Goal: Task Accomplishment & Management: Complete application form

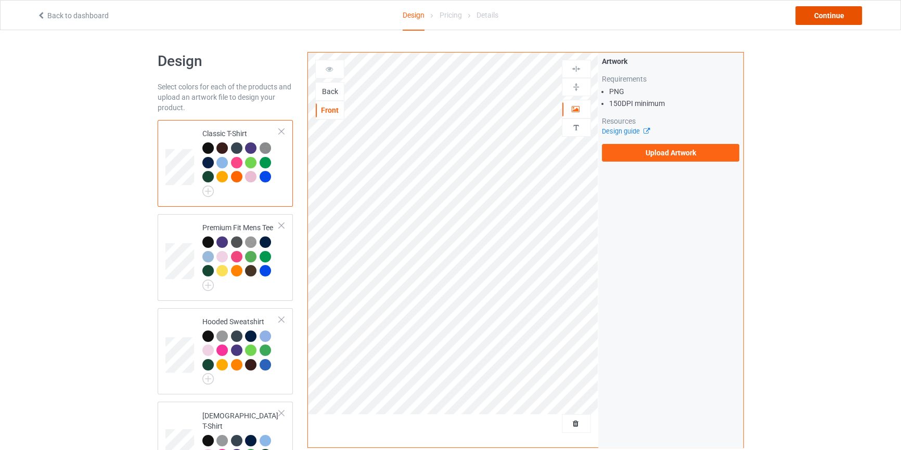
click at [842, 7] on div "Continue" at bounding box center [828, 15] width 67 height 19
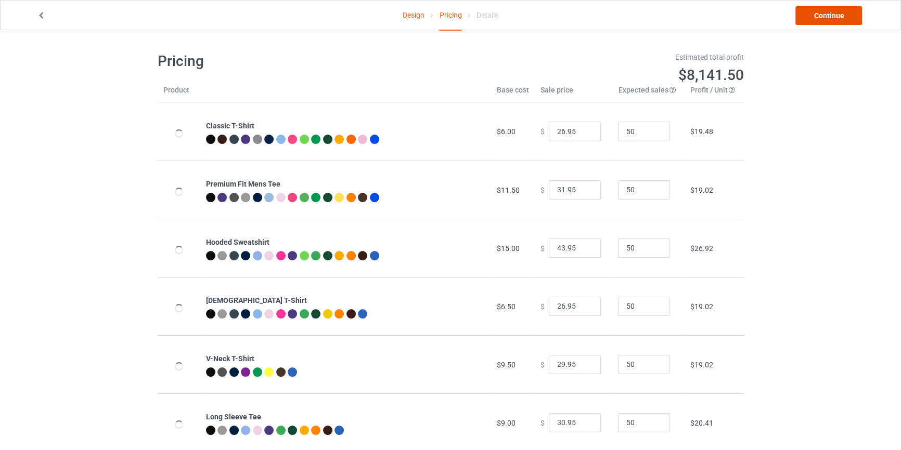
click at [834, 19] on link "Continue" at bounding box center [828, 15] width 67 height 19
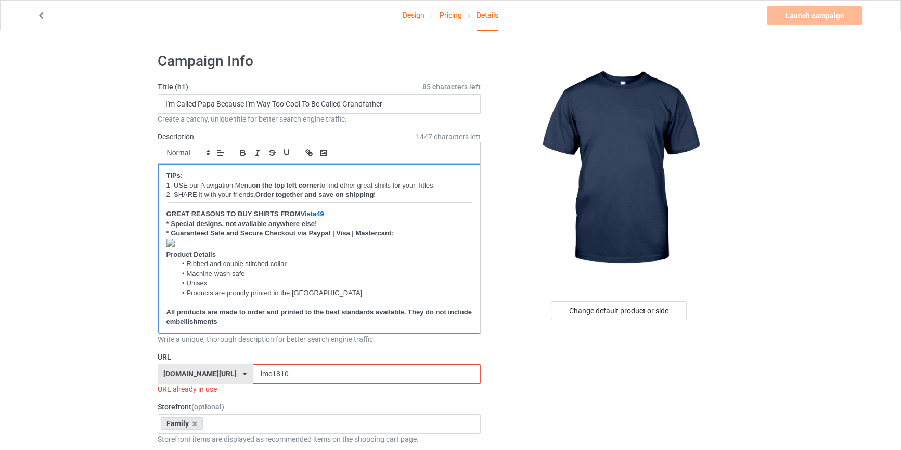
click at [317, 212] on strong "Vista49" at bounding box center [311, 214] width 23 height 8
click at [261, 211] on link "[URL][DOMAIN_NAME]" at bounding box center [234, 214] width 71 height 14
click at [318, 299] on p at bounding box center [319, 303] width 306 height 10
click at [241, 323] on p "All products are made to order and printed to the best standards available. The…" at bounding box center [319, 317] width 306 height 19
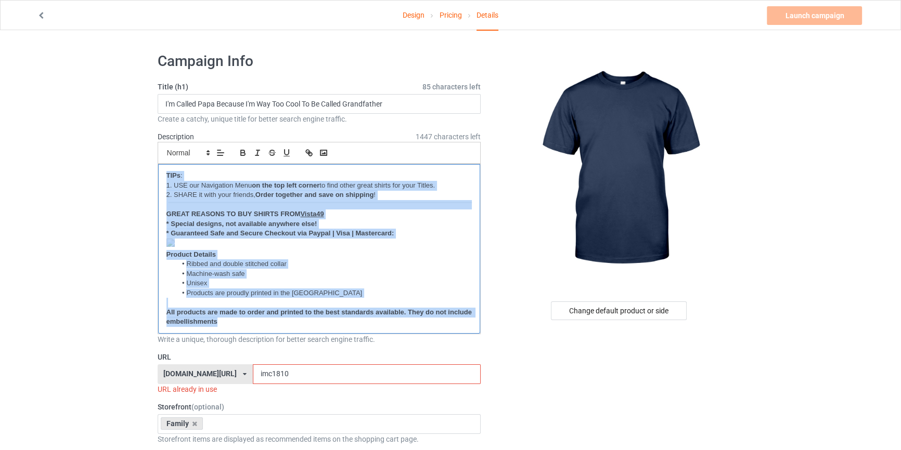
copy div "TIPs : 1. USE our Navigation Menu on the top left corner to find other great sh…"
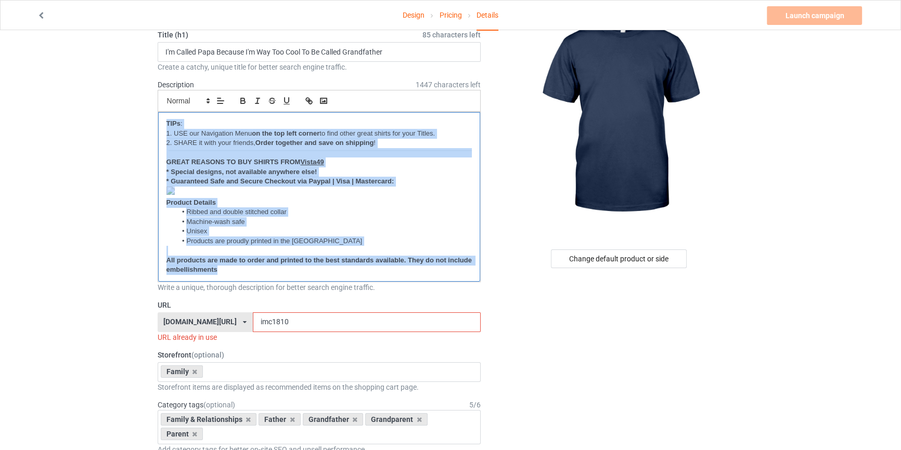
scroll to position [126, 0]
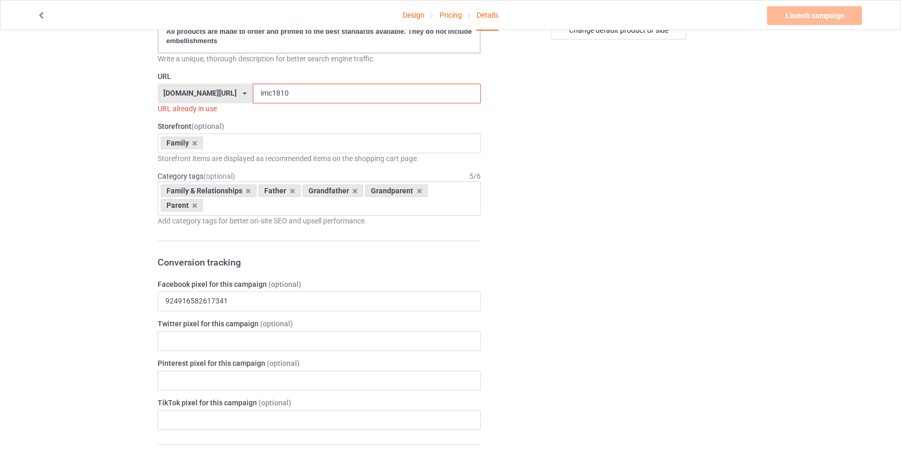
scroll to position [283, 0]
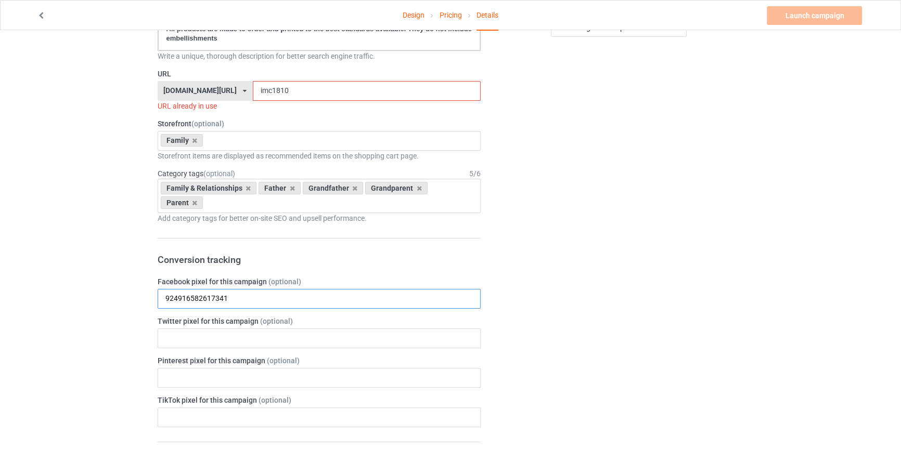
drag, startPoint x: 251, startPoint y: 292, endPoint x: 42, endPoint y: 266, distance: 210.8
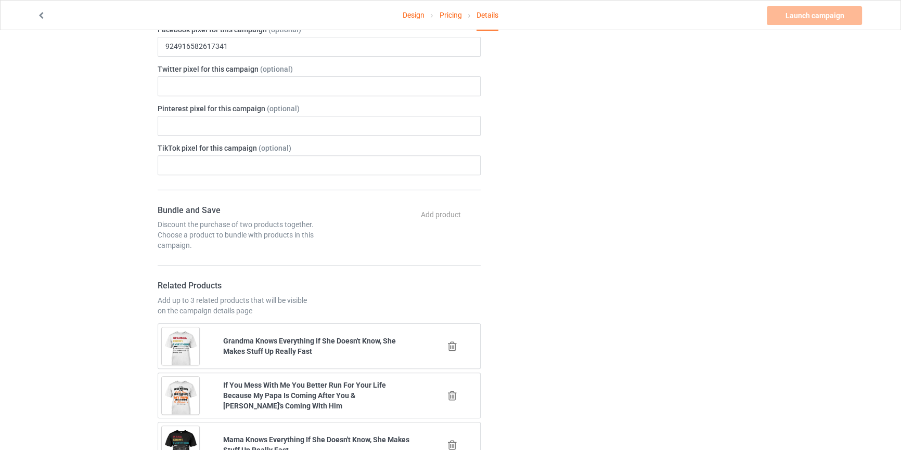
click at [85, 252] on div "Design Pricing Details Launch campaign Invalid campaign URL Campaign Info Title…" at bounding box center [450, 366] width 901 height 1744
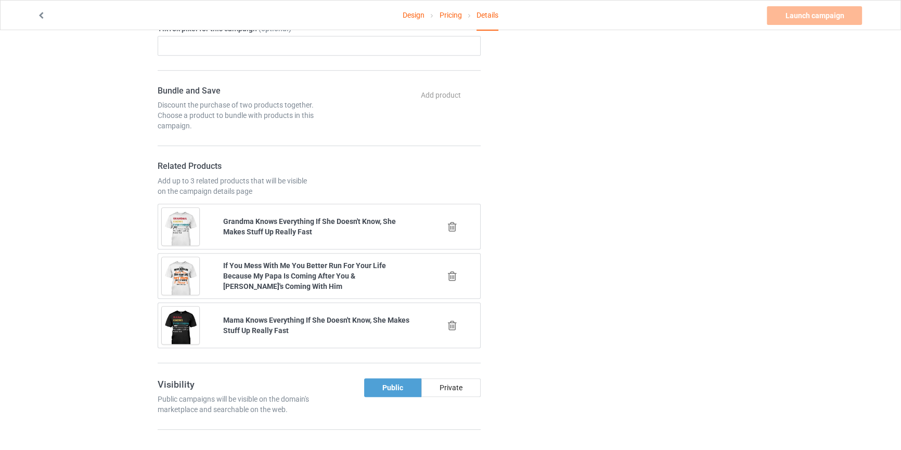
scroll to position [662, 0]
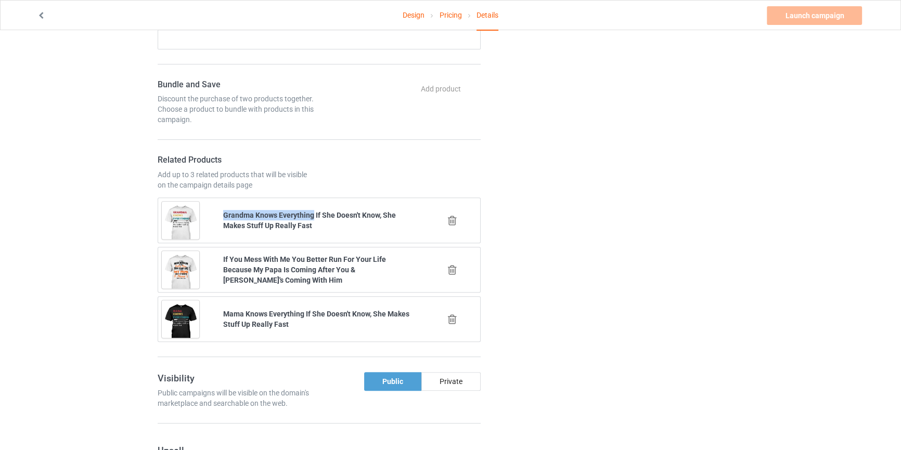
drag, startPoint x: 238, startPoint y: 217, endPoint x: 313, endPoint y: 218, distance: 75.4
click at [313, 218] on div "Grandma Knows Everything If She Doesn't Know, She Makes Stuff Up Really Fast" at bounding box center [319, 220] width 206 height 35
copy b "Grandma Knows Everything"
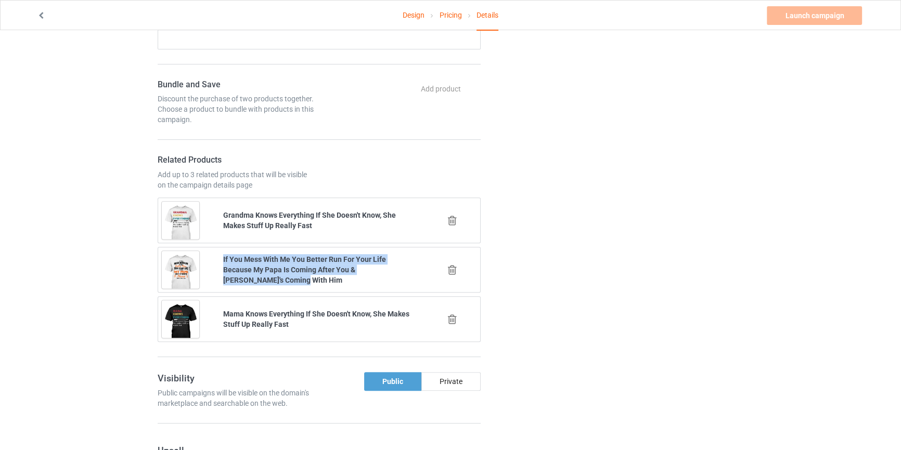
drag, startPoint x: 219, startPoint y: 251, endPoint x: 265, endPoint y: 277, distance: 52.9
click at [265, 277] on div "If You Mess With Me You Better Run For Your Life Because My Papa Is Coming Afte…" at bounding box center [319, 270] width 206 height 46
copy b "If You Mess With Me You Better Run For Your Life Because My Papa Is Coming Afte…"
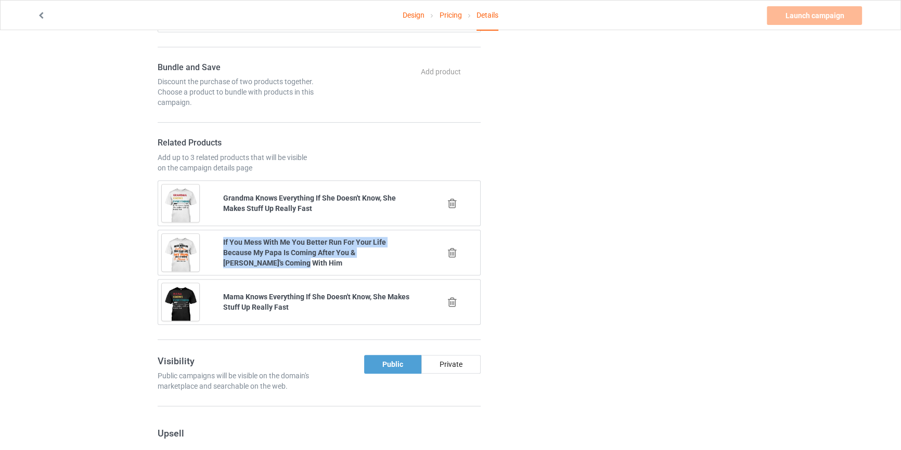
scroll to position [693, 0]
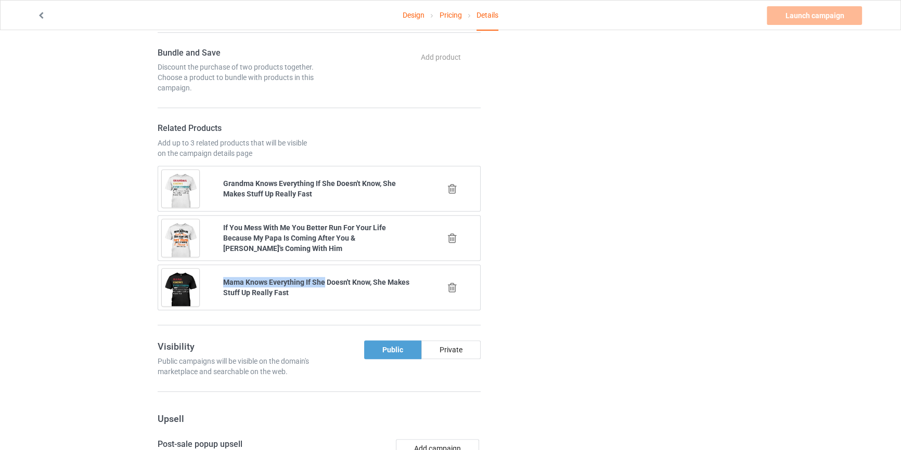
drag, startPoint x: 219, startPoint y: 279, endPoint x: 322, endPoint y: 282, distance: 103.0
click at [322, 282] on div "Mama Knows Everything If She Doesn't Know, She Makes Stuff Up Really Fast" at bounding box center [319, 287] width 206 height 35
copy b "Mama Knows Everything If She"
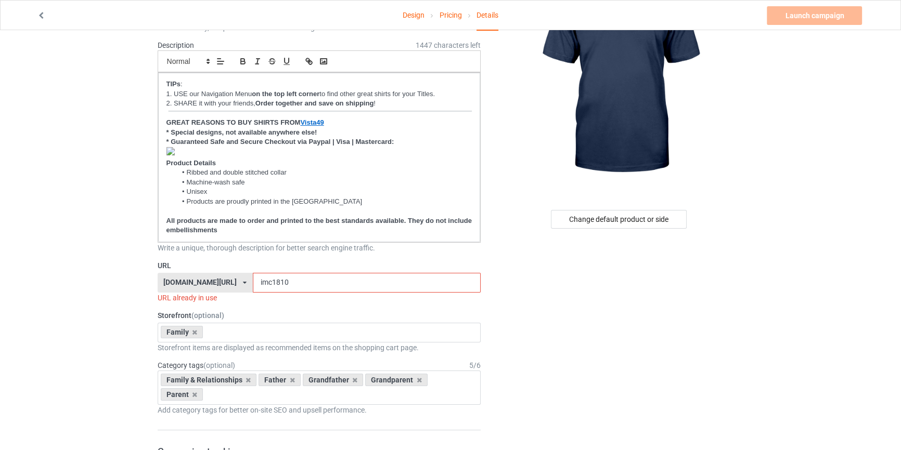
scroll to position [0, 0]
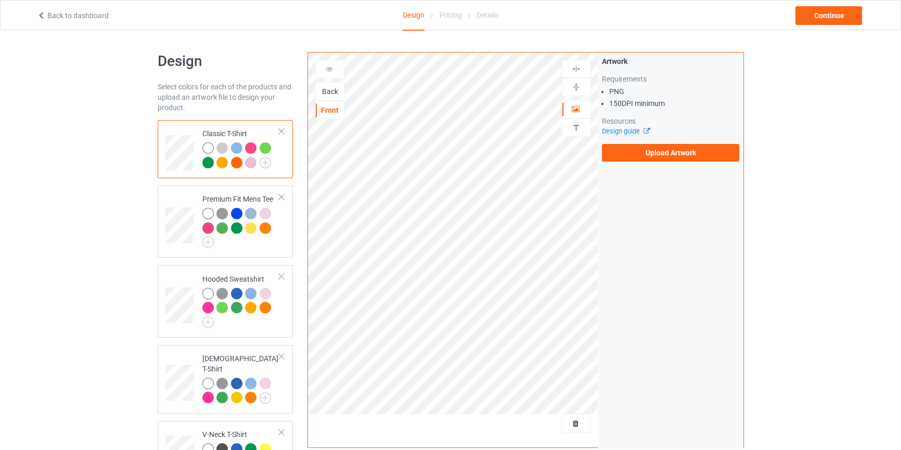
click at [334, 94] on div "Back" at bounding box center [330, 91] width 28 height 10
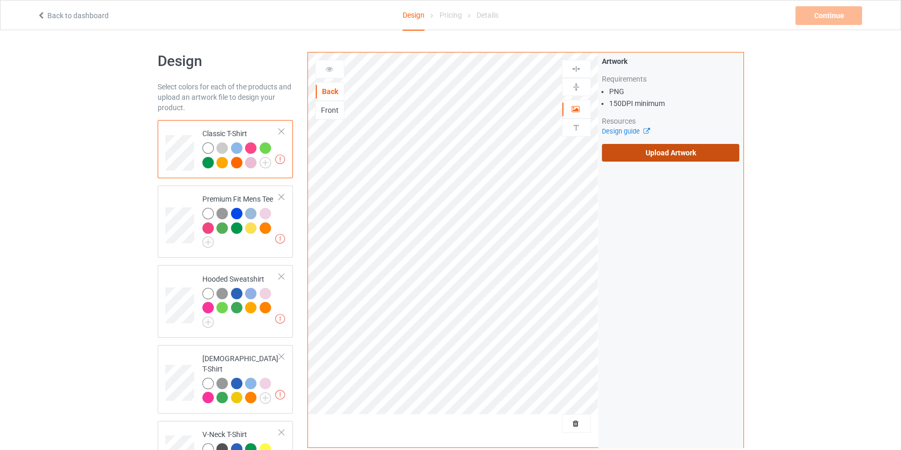
click at [671, 149] on label "Upload Artwork" at bounding box center [671, 153] width 138 height 18
click at [0, 0] on input "Upload Artwork" at bounding box center [0, 0] width 0 height 0
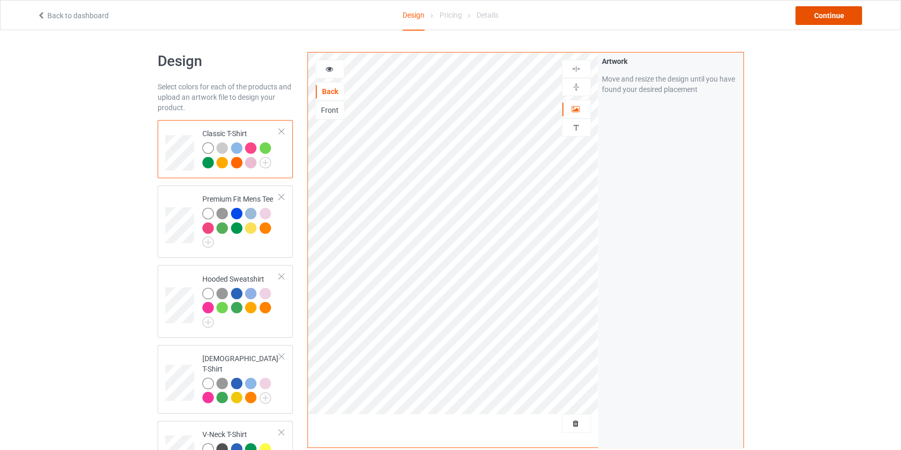
click at [819, 8] on div "Continue" at bounding box center [828, 15] width 67 height 19
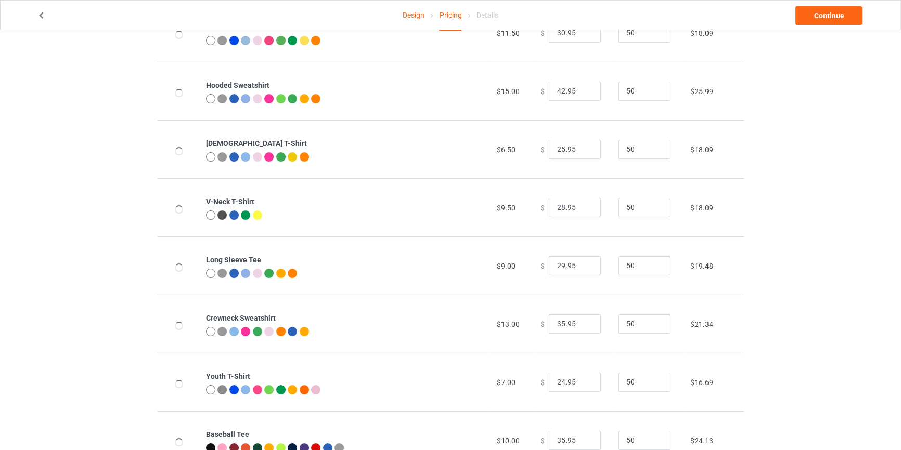
scroll to position [256, 0]
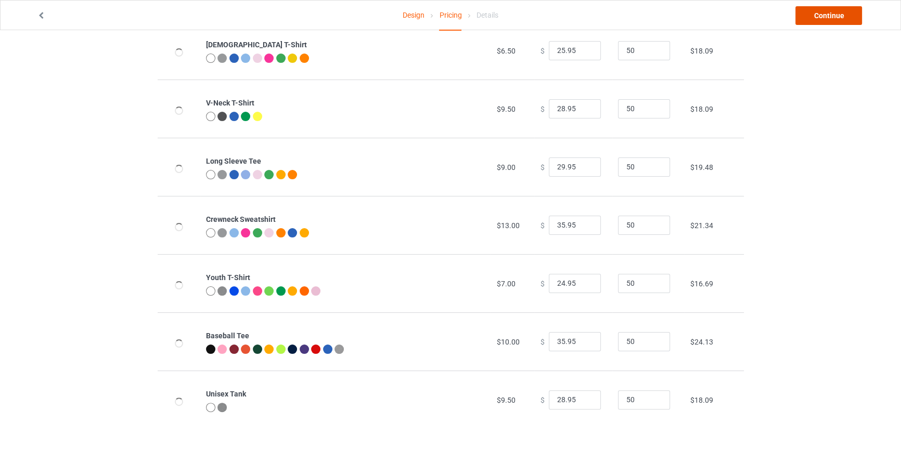
click at [807, 10] on link "Continue" at bounding box center [828, 15] width 67 height 19
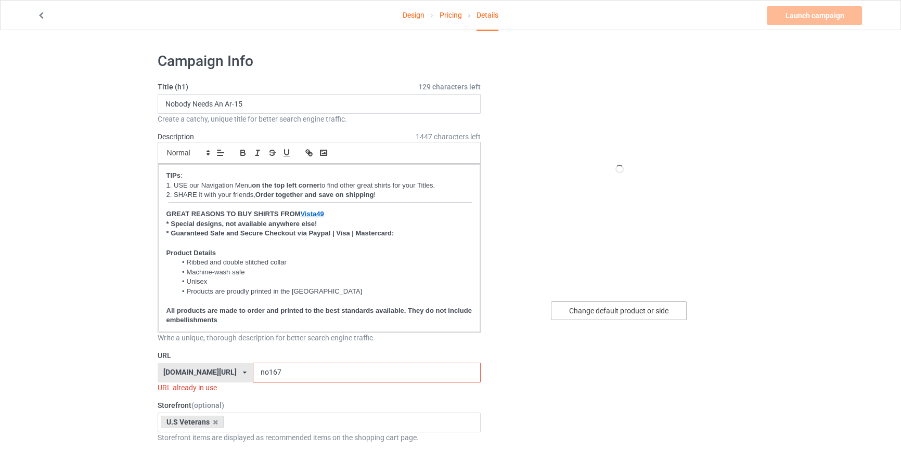
click at [601, 314] on div "Change default product or side" at bounding box center [619, 311] width 136 height 19
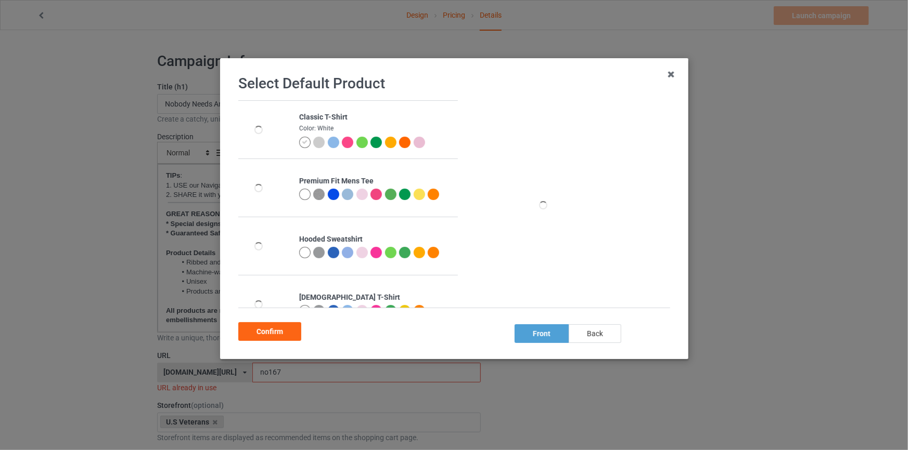
click at [591, 334] on div "back" at bounding box center [594, 334] width 53 height 19
click at [280, 334] on div "Confirm" at bounding box center [269, 331] width 63 height 19
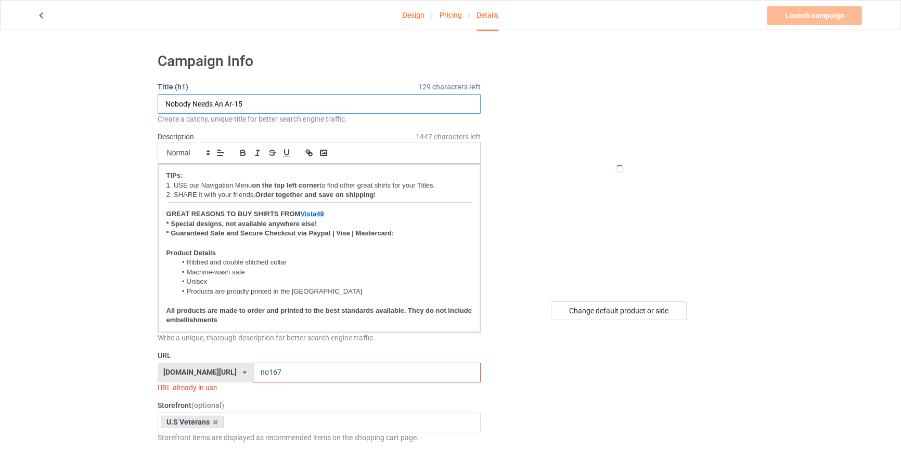
click at [279, 112] on input "Nobody Needs An Ar-15" at bounding box center [320, 104] width 324 height 20
paste input "Best Effin' Bonus Dad Ever"
type input "Best Effin' Bonus Dad Ever"
click at [233, 253] on p "Product Details" at bounding box center [319, 254] width 306 height 10
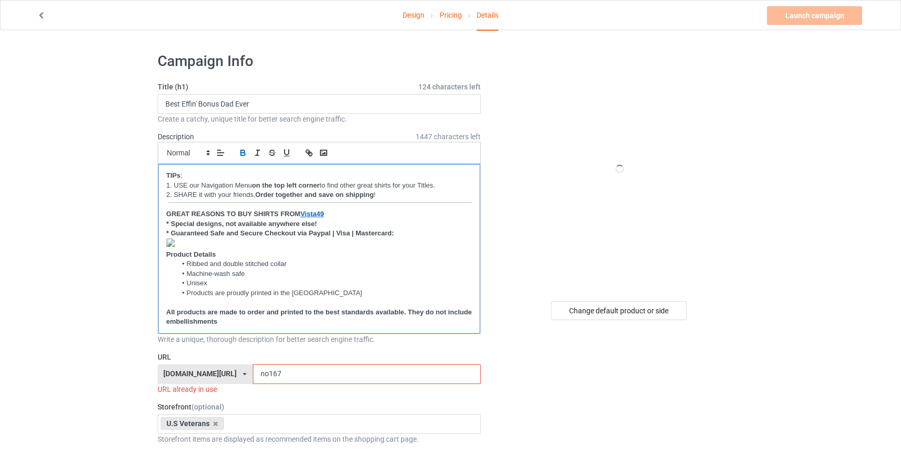
click at [187, 237] on strong "* Guaranteed Safe and Secure Checkout via Paypal | Visa | Mastercard:" at bounding box center [280, 233] width 228 height 8
click at [187, 243] on p "﻿" at bounding box center [319, 244] width 306 height 11
click at [161, 253] on div "TIPs : 1. USE our Navigation Menu on the top left corner to find other great sh…" at bounding box center [319, 248] width 322 height 168
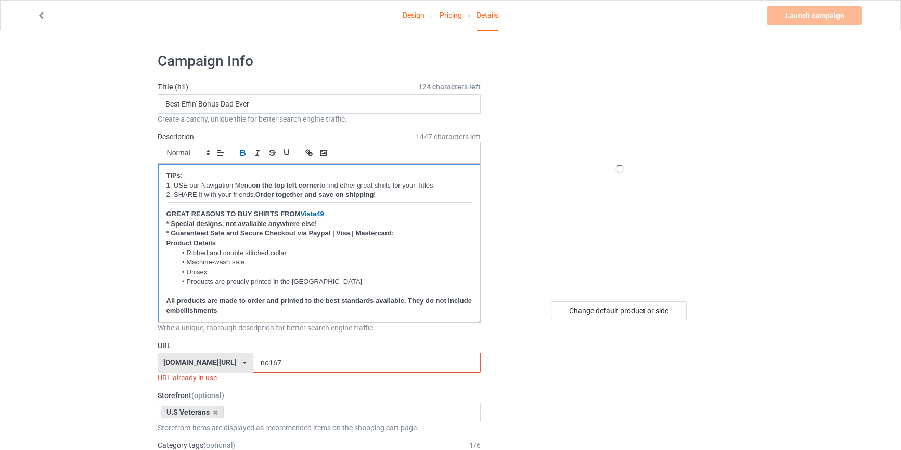
click at [165, 301] on div "TIPs : 1. USE our Navigation Menu on the top left corner to find other great sh…" at bounding box center [319, 243] width 322 height 158
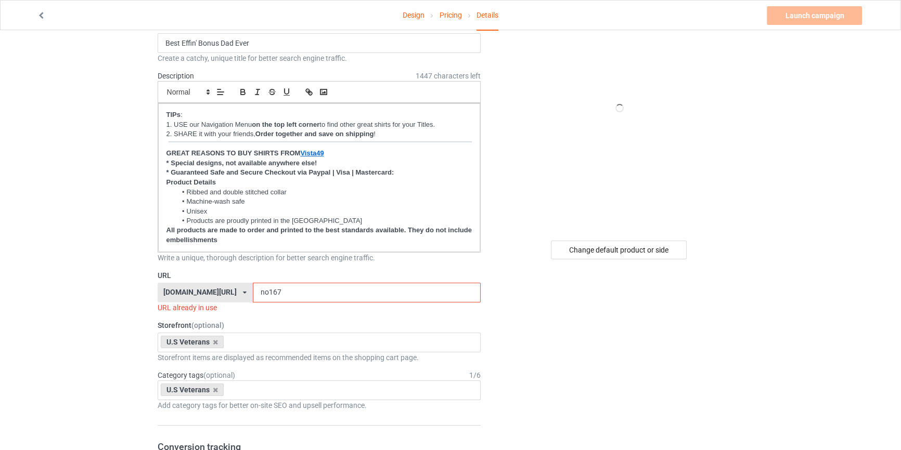
scroll to position [62, 0]
click at [214, 339] on icon at bounding box center [215, 341] width 5 height 7
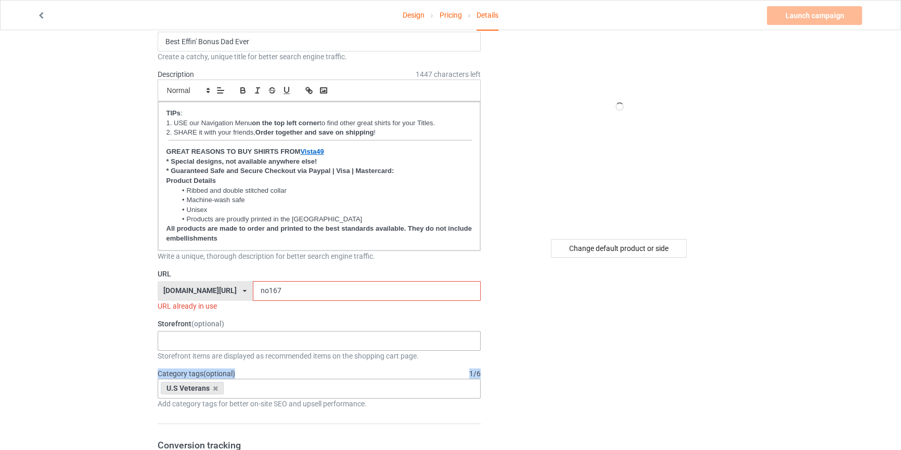
click at [215, 393] on div "U.S Veterans" at bounding box center [192, 388] width 63 height 12
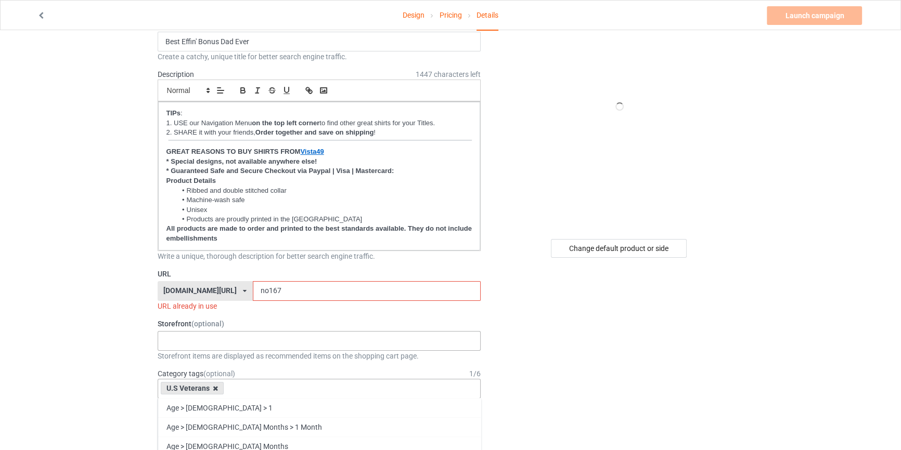
click at [214, 385] on icon at bounding box center [215, 388] width 5 height 7
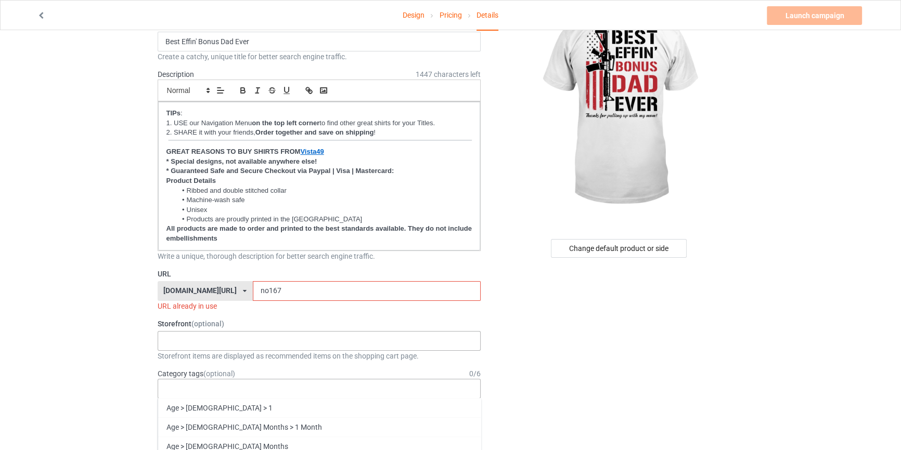
drag, startPoint x: 130, startPoint y: 354, endPoint x: 130, endPoint y: 347, distance: 6.8
click at [212, 344] on div "Books MAGA Dogs Family God Mechanic Firefighter Veteran's Dad Veteran Poster aa…" at bounding box center [320, 341] width 324 height 20
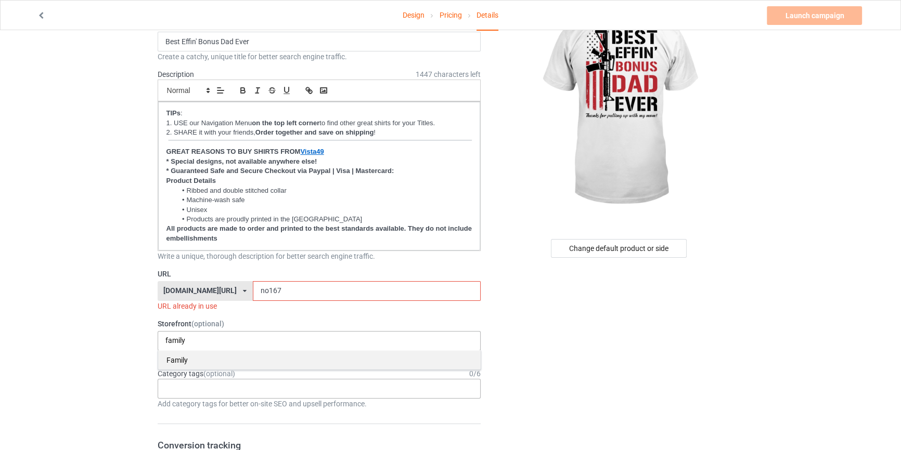
type input "family"
click at [201, 353] on div "Family" at bounding box center [319, 360] width 322 height 19
drag, startPoint x: 123, startPoint y: 337, endPoint x: 203, endPoint y: 119, distance: 231.7
click at [176, 388] on input "text" at bounding box center [173, 388] width 16 height 9
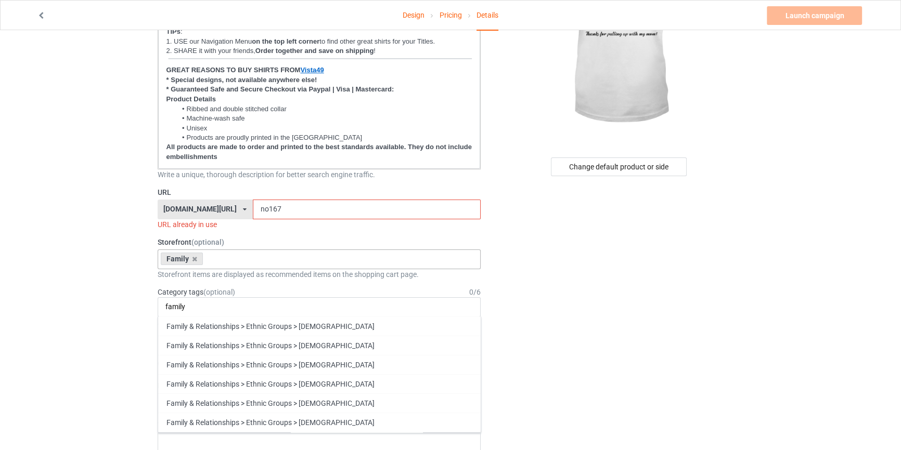
scroll to position [157, 0]
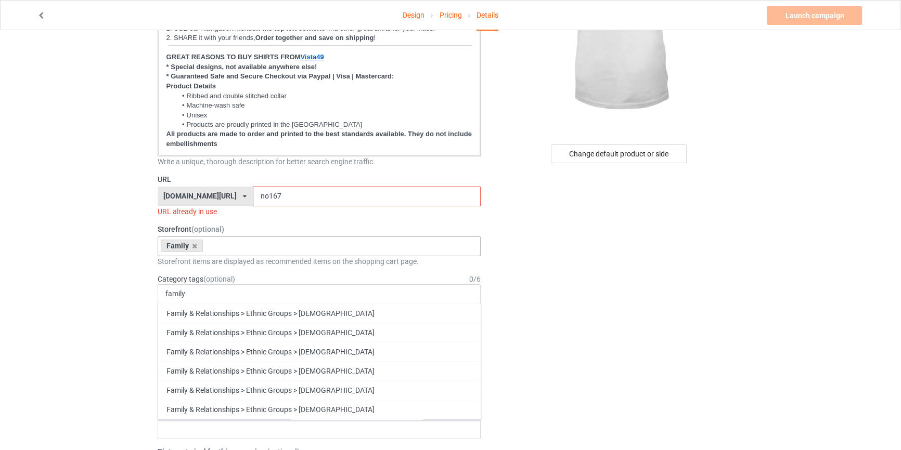
drag, startPoint x: 22, startPoint y: 295, endPoint x: 0, endPoint y: 295, distance: 22.4
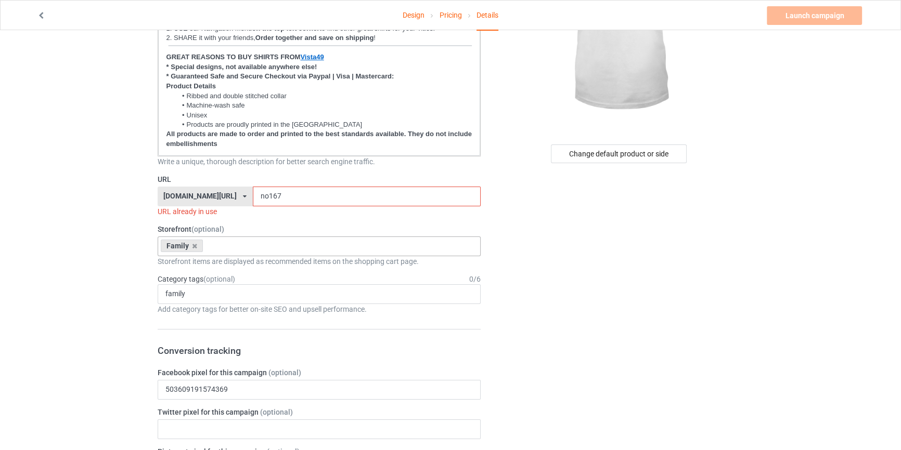
drag, startPoint x: 194, startPoint y: 299, endPoint x: 51, endPoint y: 285, distance: 143.7
click at [183, 287] on div "family Family & Relationships > Ethnic Groups > African Family & Relationships …" at bounding box center [320, 294] width 324 height 20
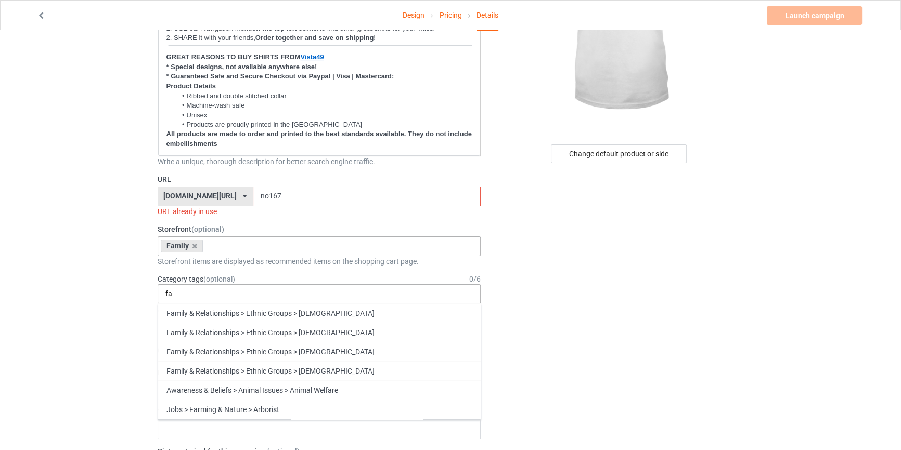
type input "f"
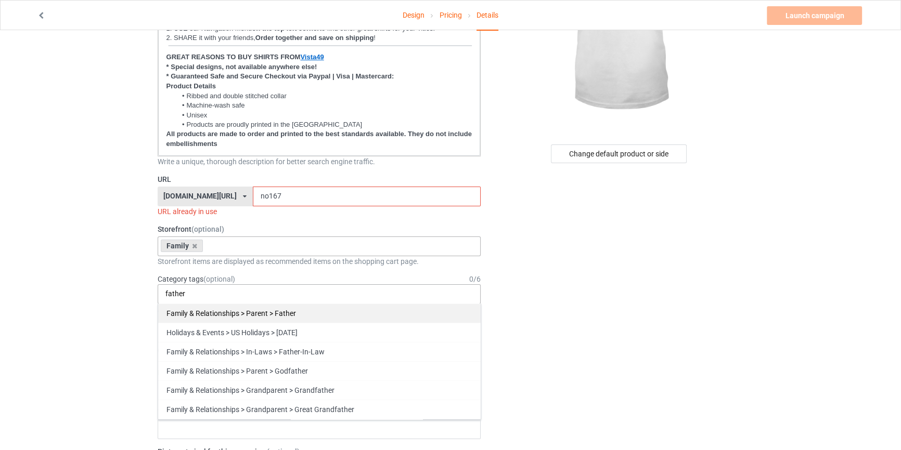
type input "father"
click at [298, 315] on div "Family & Relationships > Parent > Father" at bounding box center [319, 313] width 322 height 19
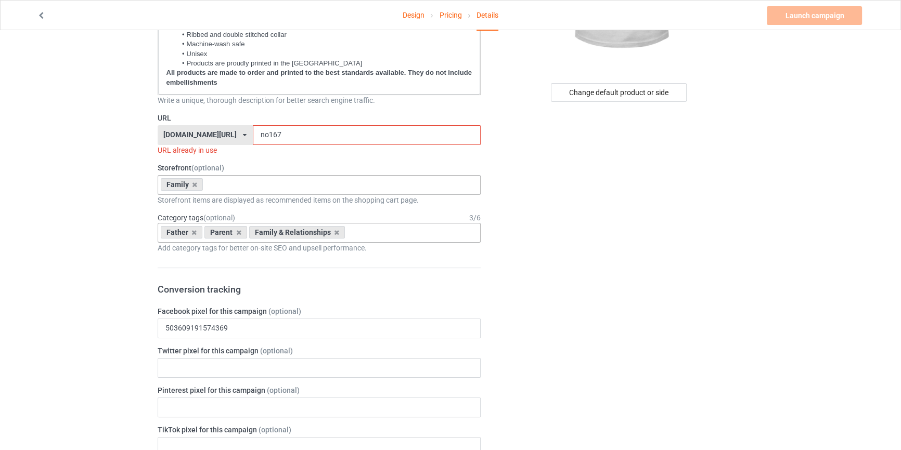
scroll to position [221, 0]
drag, startPoint x: 249, startPoint y: 330, endPoint x: 36, endPoint y: 324, distance: 212.8
paste input "924916582617341"
type input "924916582617341"
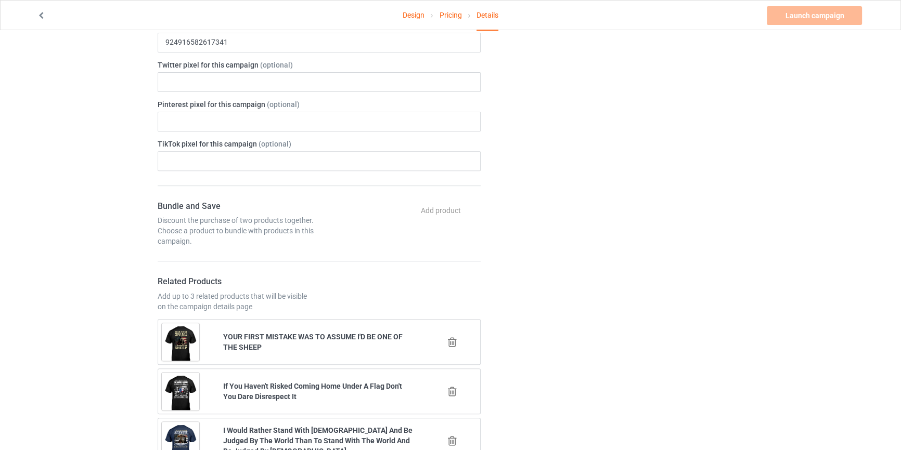
scroll to position [599, 0]
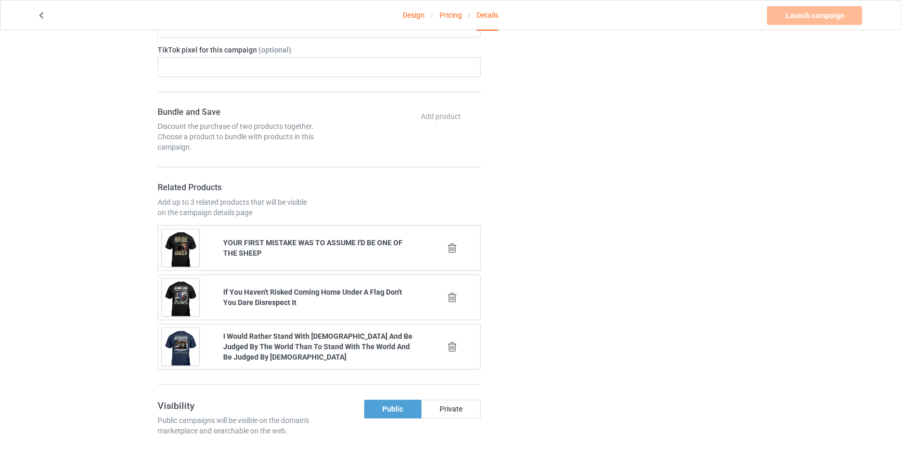
click at [450, 247] on icon at bounding box center [452, 248] width 13 height 11
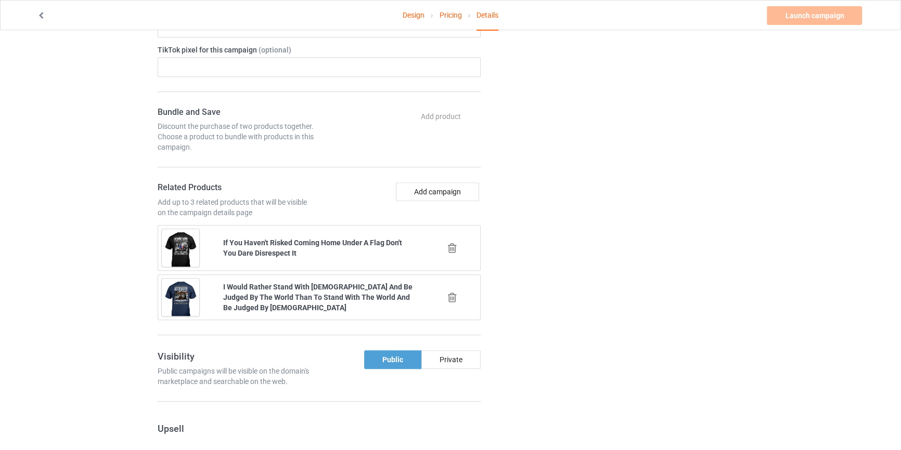
click at [449, 244] on icon at bounding box center [452, 248] width 13 height 11
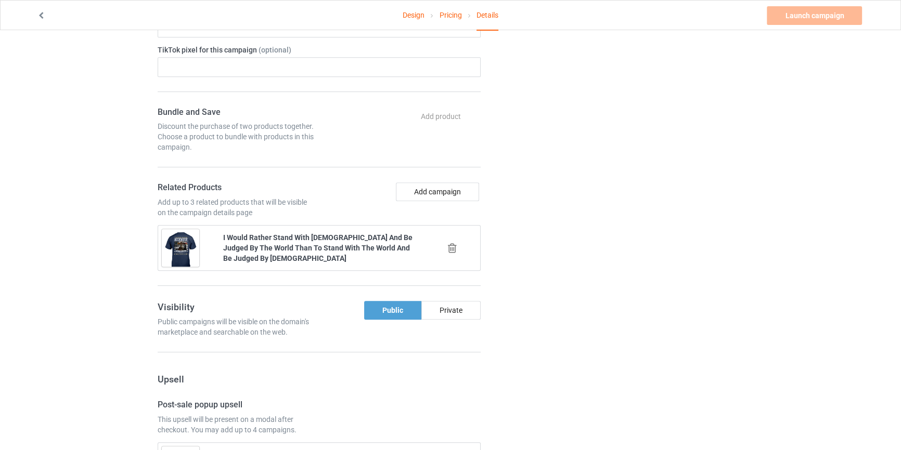
click at [454, 249] on icon at bounding box center [452, 248] width 13 height 11
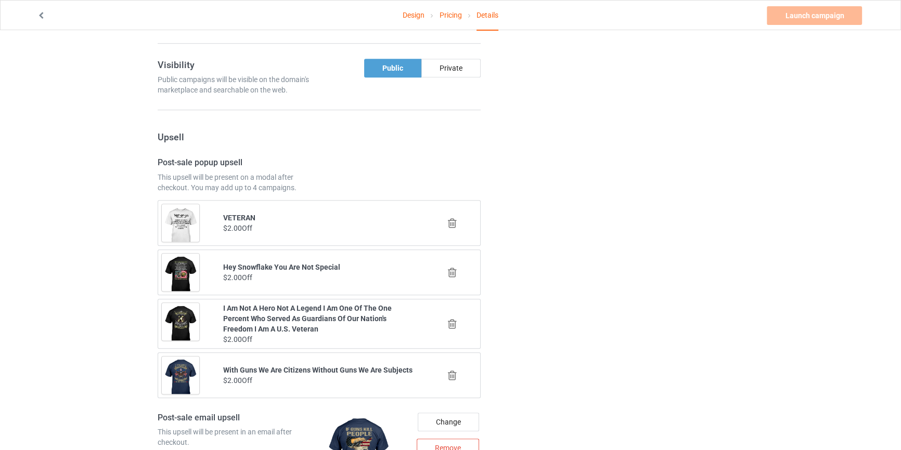
click at [456, 222] on icon at bounding box center [452, 223] width 13 height 11
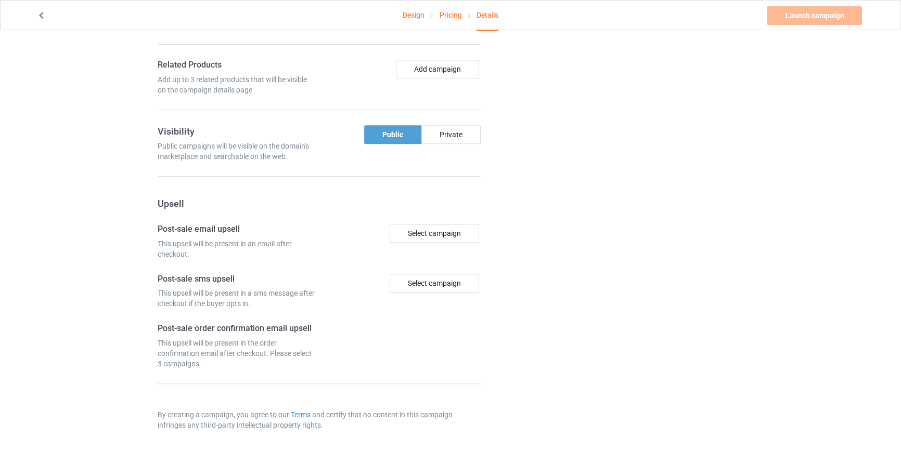
scroll to position [788, 0]
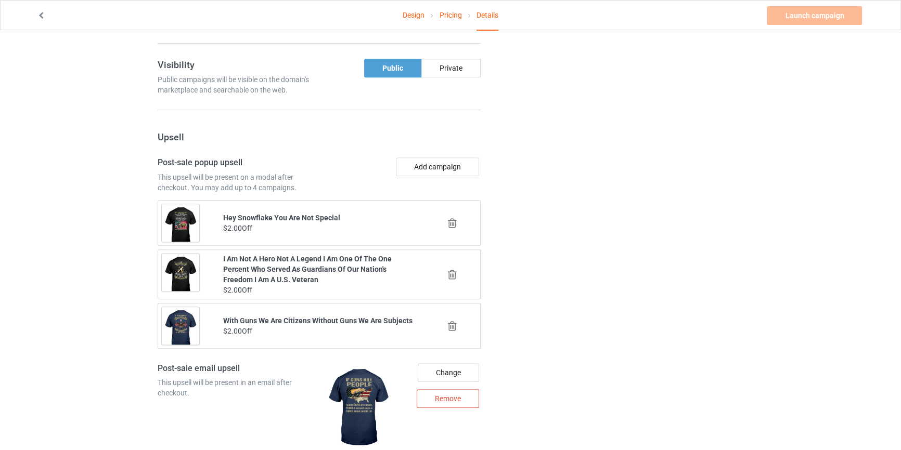
click at [444, 217] on div at bounding box center [453, 223] width 62 height 26
click at [450, 218] on icon at bounding box center [452, 223] width 13 height 11
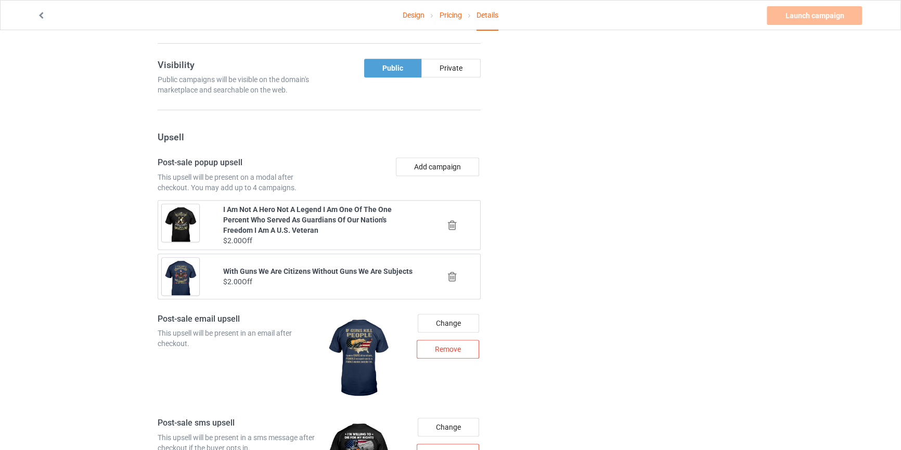
click at [448, 228] on icon at bounding box center [452, 225] width 13 height 11
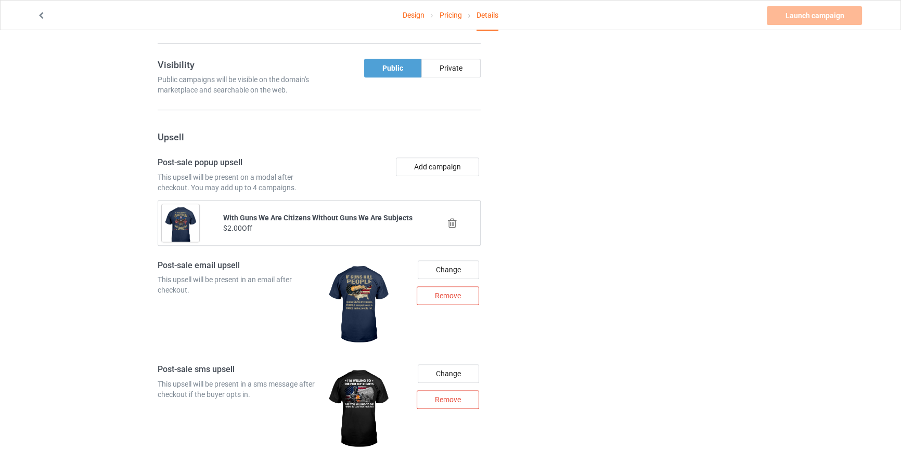
click at [449, 221] on icon at bounding box center [452, 223] width 13 height 11
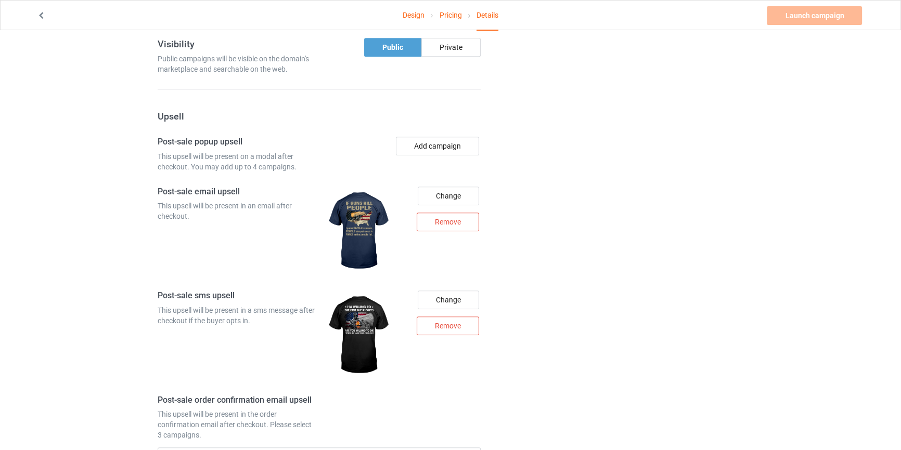
scroll to position [883, 0]
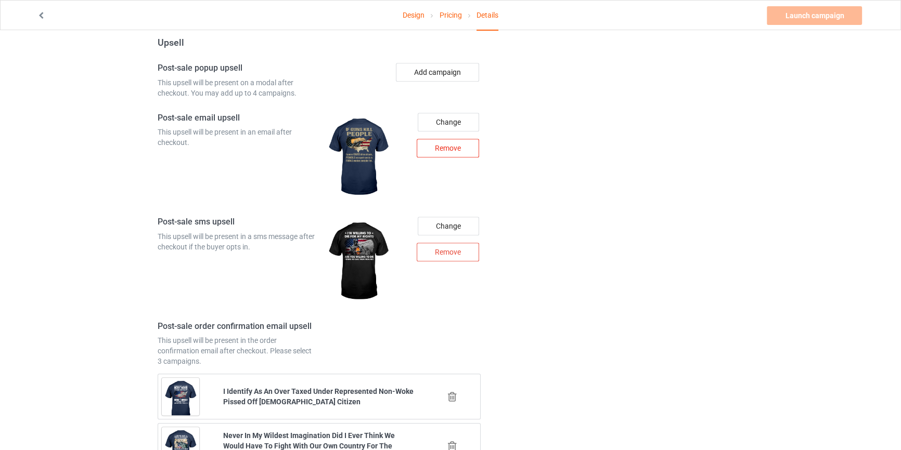
click at [454, 146] on div "Remove" at bounding box center [448, 148] width 62 height 19
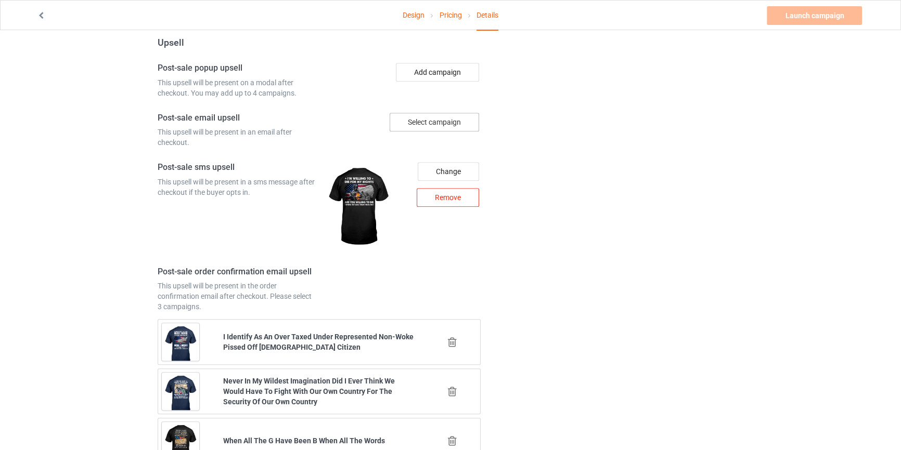
click at [447, 199] on div "Remove" at bounding box center [448, 197] width 62 height 19
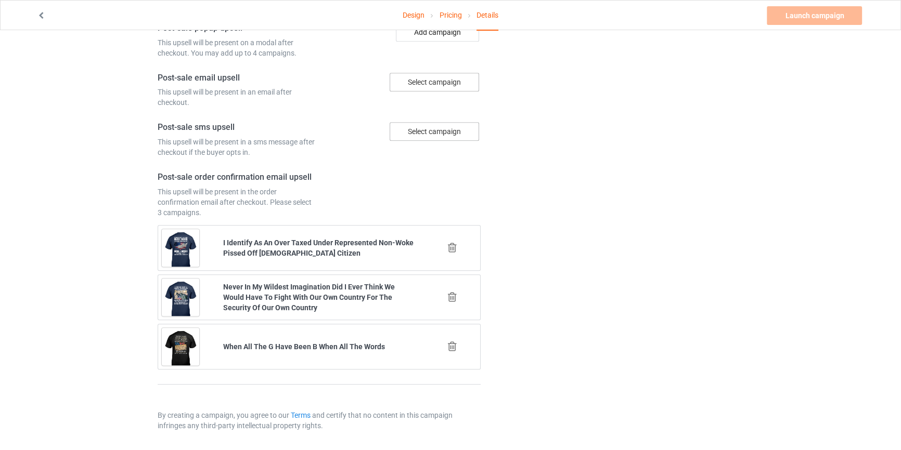
click at [454, 251] on icon at bounding box center [452, 247] width 13 height 11
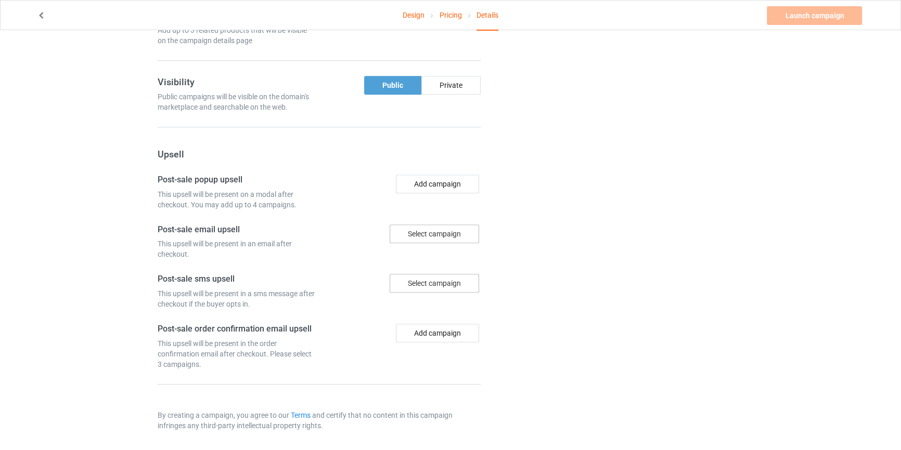
scroll to position [873, 0]
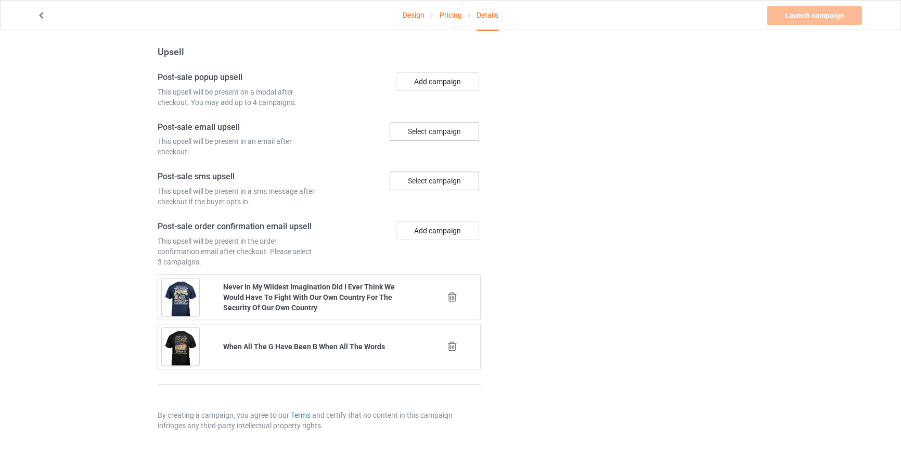
click at [456, 297] on icon at bounding box center [452, 297] width 13 height 11
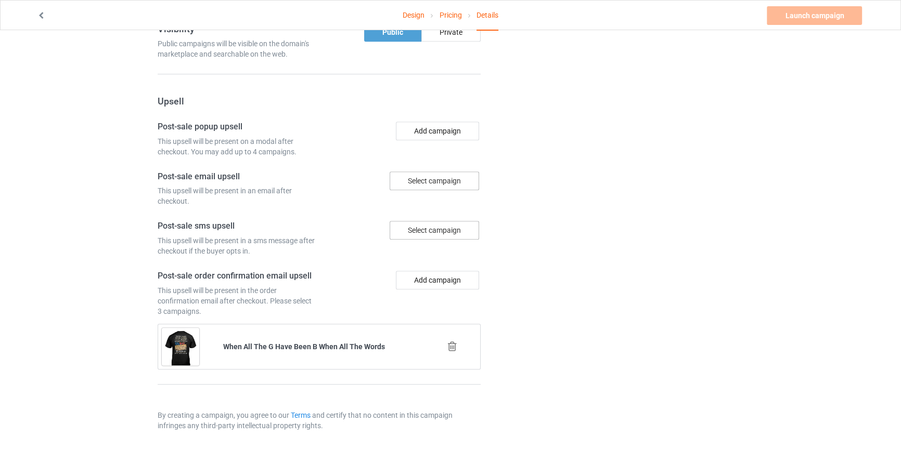
click at [452, 345] on icon at bounding box center [452, 346] width 13 height 11
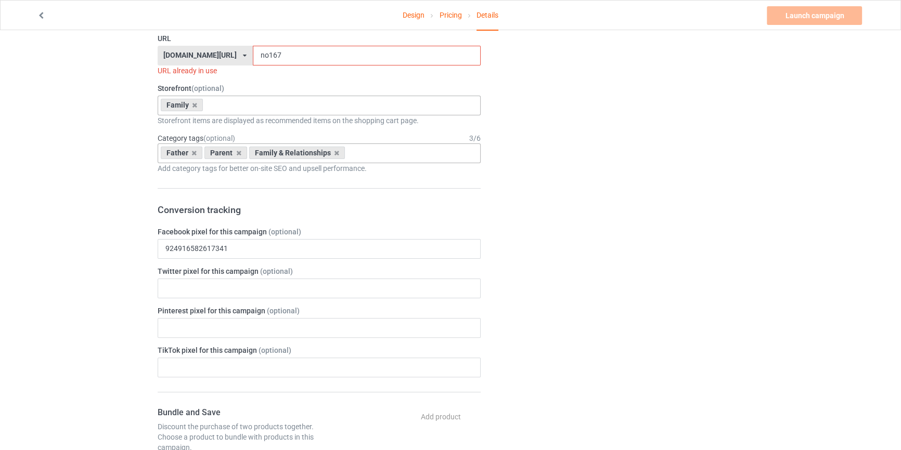
scroll to position [456, 0]
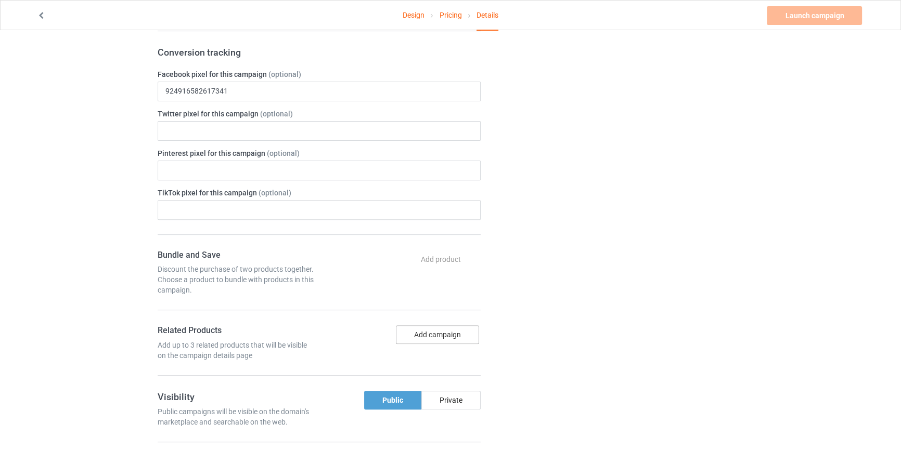
click at [417, 326] on button "Add campaign" at bounding box center [437, 335] width 83 height 19
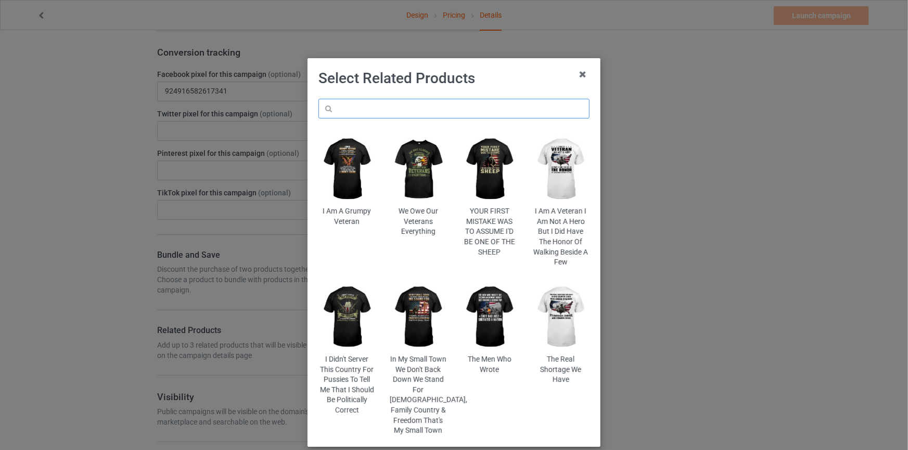
click at [353, 109] on input "text" at bounding box center [453, 109] width 271 height 20
paste input "Grandma Knows Everything"
type input "Grandma Knows Everything"
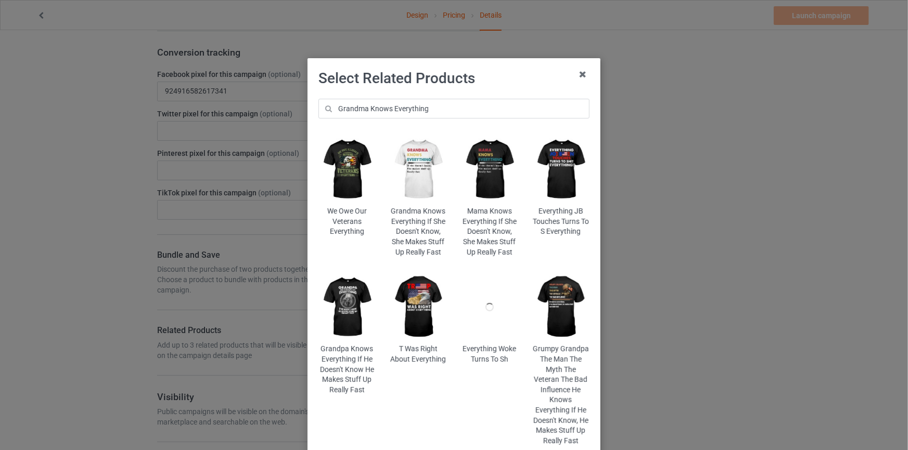
click at [413, 176] on img at bounding box center [418, 169] width 57 height 71
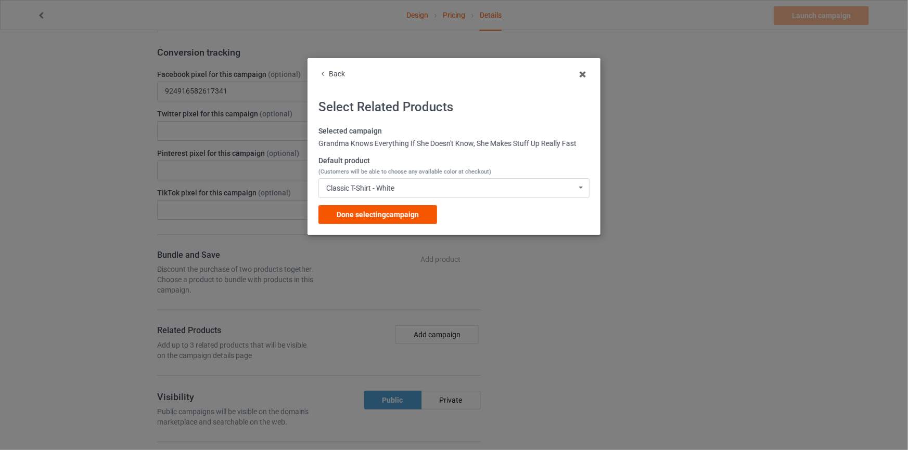
click at [395, 217] on span "Done selecting campaign" at bounding box center [378, 215] width 82 height 8
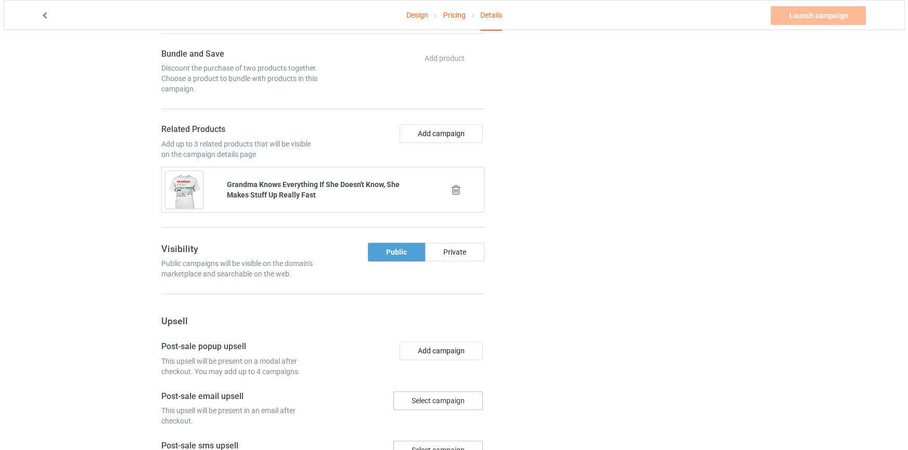
scroll to position [582, 0]
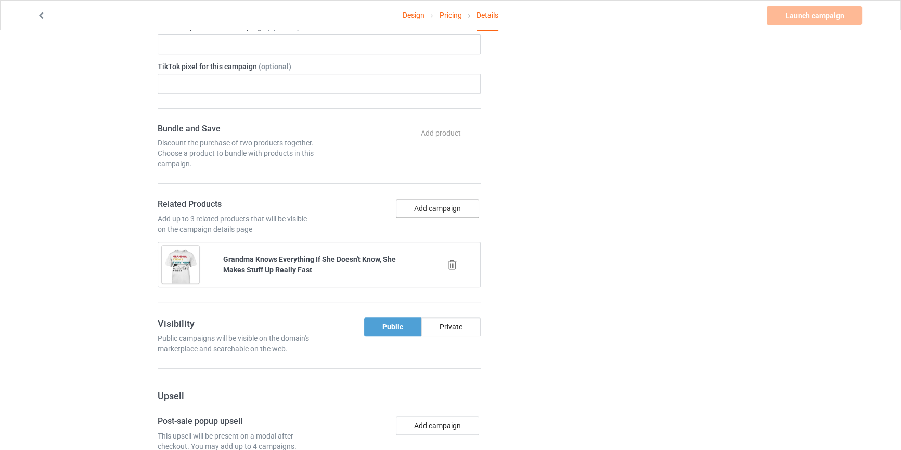
click at [438, 208] on button "Add campaign" at bounding box center [437, 208] width 83 height 19
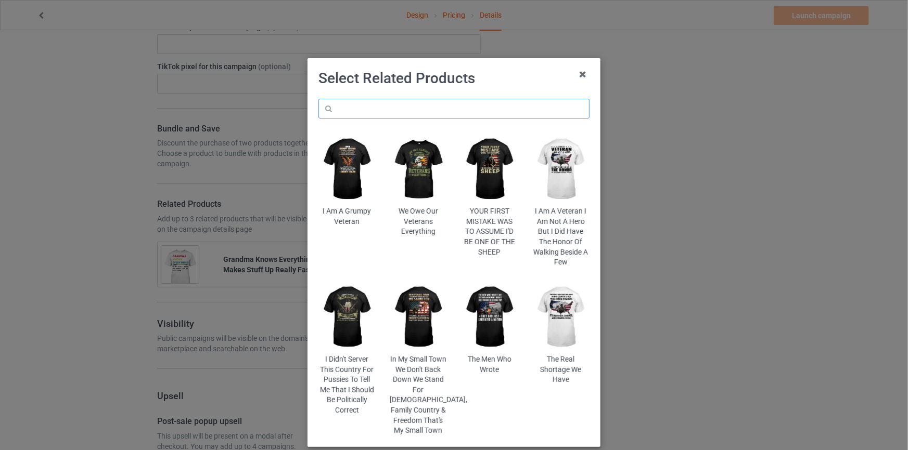
click at [433, 100] on input "text" at bounding box center [453, 109] width 271 height 20
paste input "If You Mess With Me You Better Run For Your Life Because My Papa Is Coming Afte…"
drag, startPoint x: 424, startPoint y: 107, endPoint x: 738, endPoint y: 118, distance: 314.4
click at [728, 117] on div "Select Related Products If You Mess With Me You Better Run For Your Life Becaus…" at bounding box center [454, 225] width 908 height 450
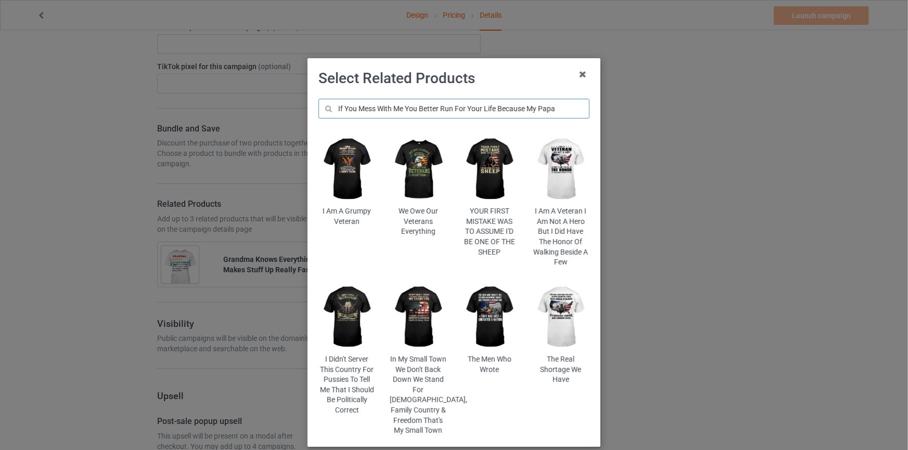
drag, startPoint x: 560, startPoint y: 109, endPoint x: 402, endPoint y: 105, distance: 158.7
click at [402, 105] on input "If You Mess With Me You Better Run For Your Life Because My Papa" at bounding box center [453, 109] width 271 height 20
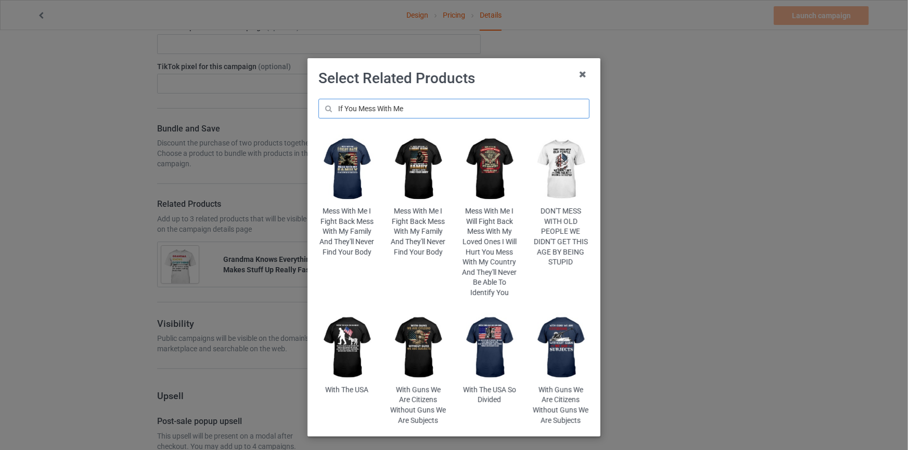
drag, startPoint x: 426, startPoint y: 109, endPoint x: 207, endPoint y: 98, distance: 219.2
click at [185, 99] on div "Select Related Products If You Mess With Me Mess With Me I Fight Back Mess With…" at bounding box center [454, 225] width 908 height 450
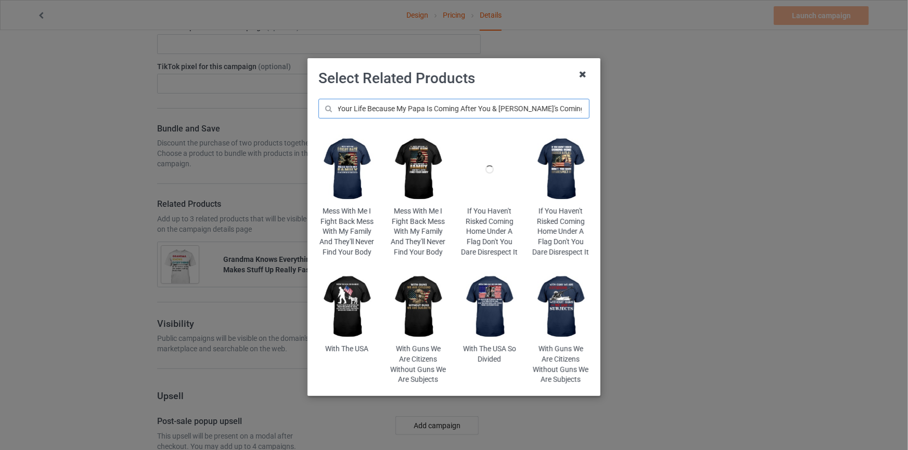
type input "If You Mess With Me You Better Run For Your Life Because My Papa Is Coming Afte…"
click at [575, 75] on icon at bounding box center [583, 74] width 17 height 17
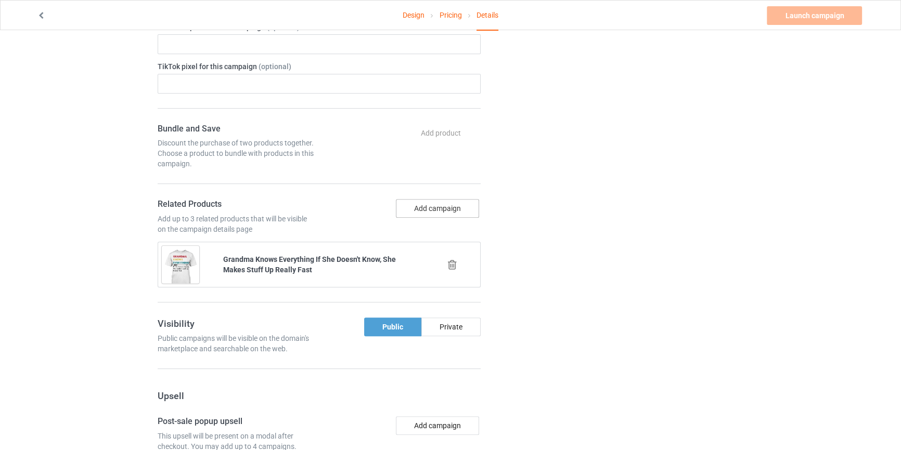
click at [437, 212] on button "Add campaign" at bounding box center [437, 208] width 83 height 19
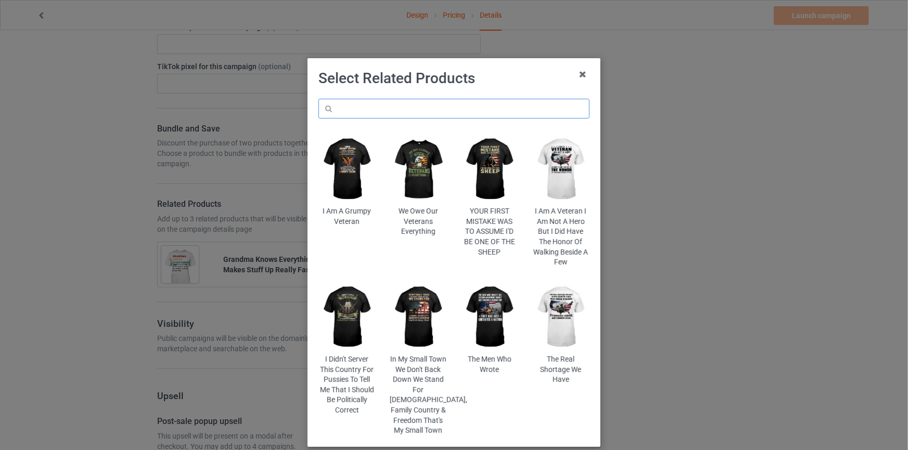
click at [364, 105] on input "text" at bounding box center [453, 109] width 271 height 20
paste input "Mama Knows Everything If She"
type input "Mama Knows Everything If She"
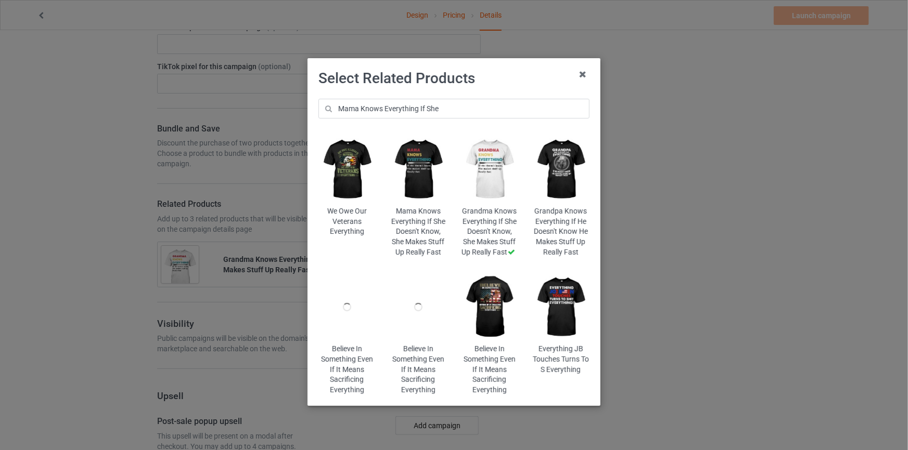
click at [557, 166] on img at bounding box center [561, 169] width 57 height 71
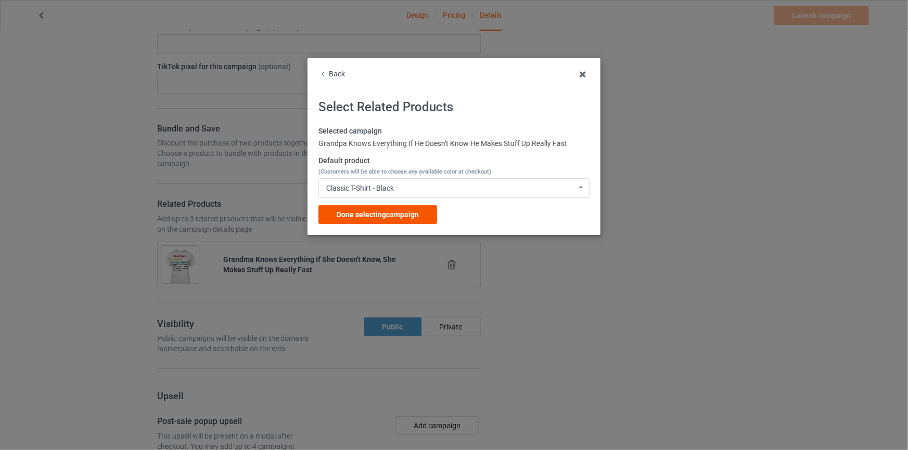
click at [395, 214] on span "Done selecting campaign" at bounding box center [378, 215] width 82 height 8
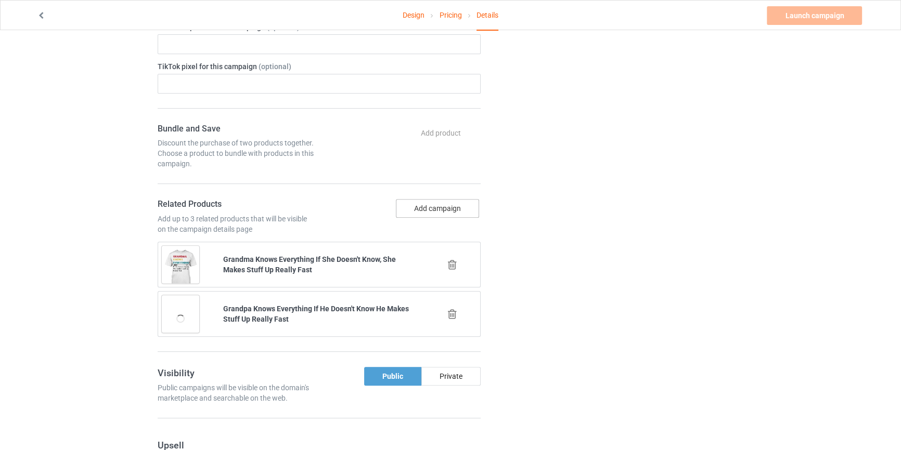
click at [423, 211] on button "Add campaign" at bounding box center [437, 208] width 83 height 19
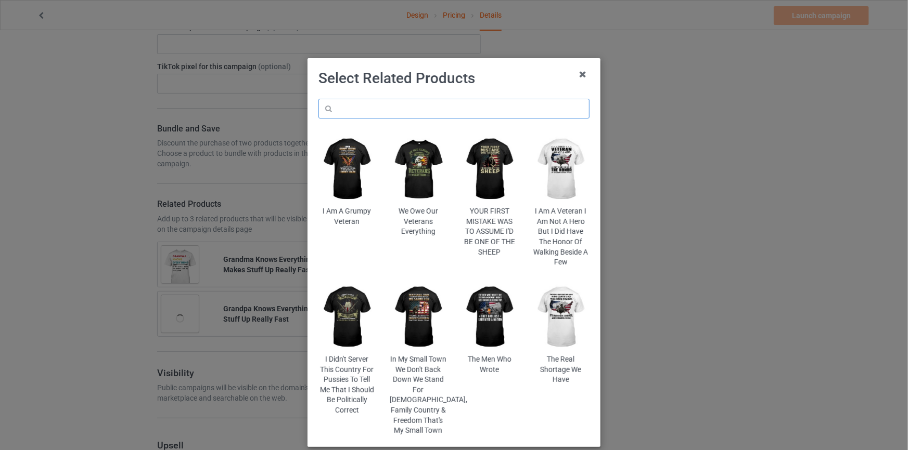
click at [426, 109] on input "text" at bounding box center [453, 109] width 271 height 20
paste input "Mama Knows Everything If She"
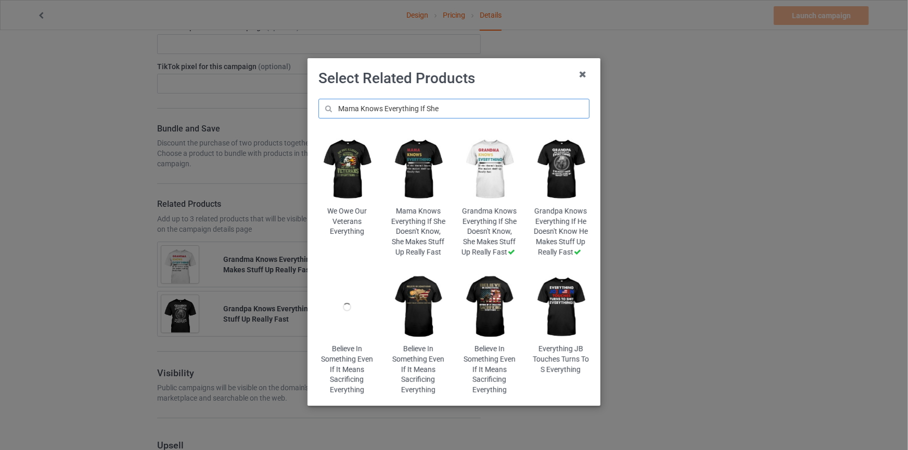
type input "Mama Knows Everything If She"
click at [417, 163] on img at bounding box center [418, 169] width 57 height 71
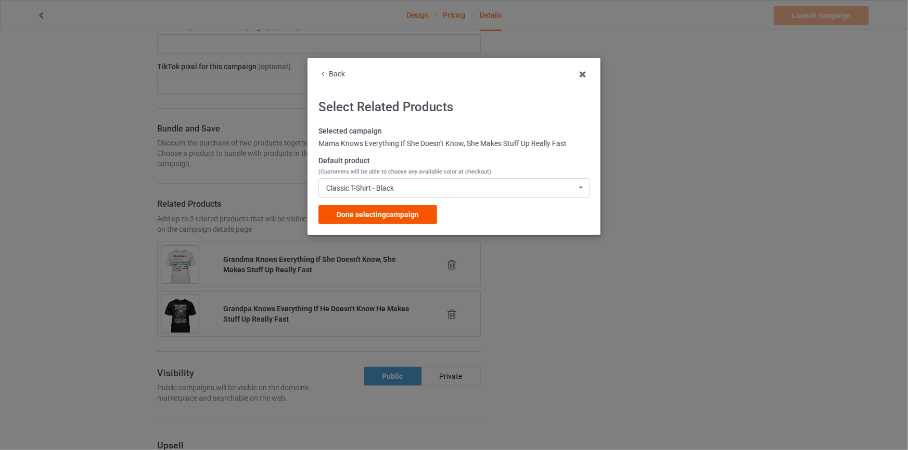
click at [390, 219] on div "Done selecting campaign" at bounding box center [377, 214] width 119 height 19
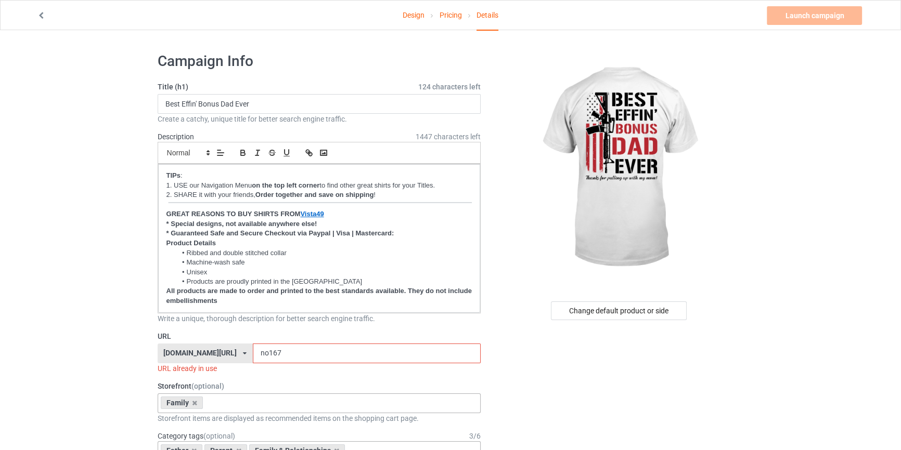
drag, startPoint x: 284, startPoint y: 349, endPoint x: 70, endPoint y: 347, distance: 214.8
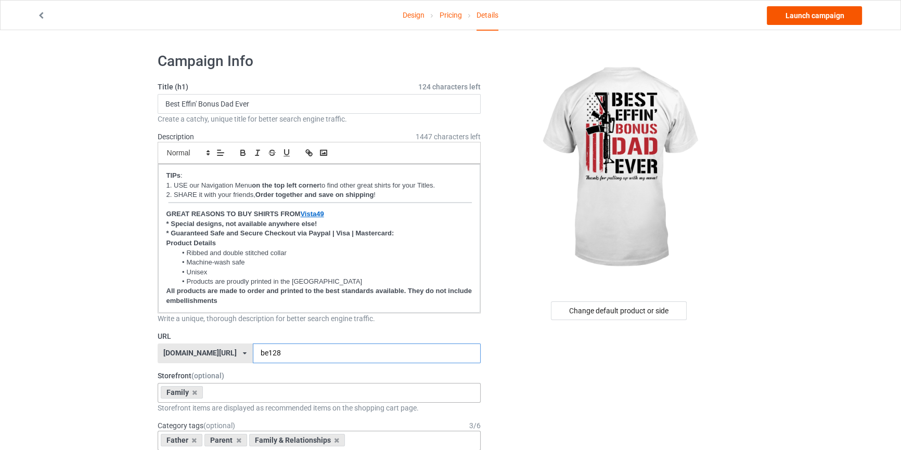
type input "be128"
click at [829, 18] on link "Launch campaign" at bounding box center [814, 15] width 95 height 19
